Goal: Information Seeking & Learning: Learn about a topic

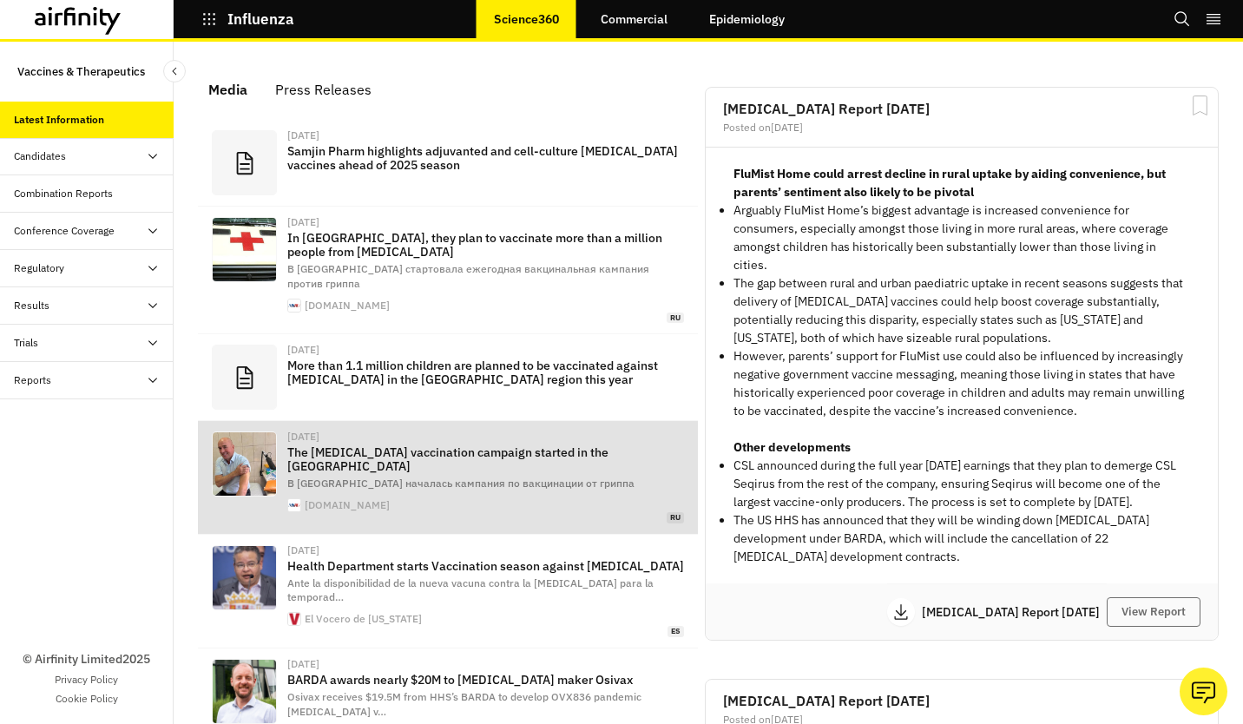
scroll to position [1101, 507]
